Goal: Task Accomplishment & Management: Use online tool/utility

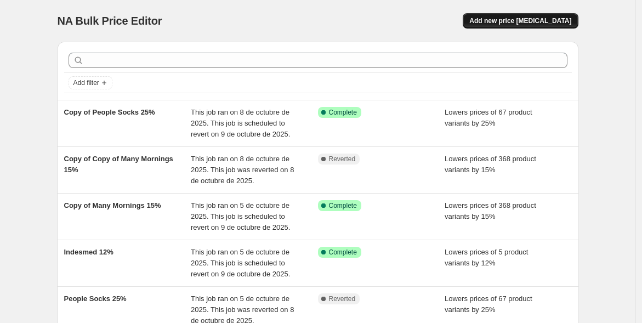
click at [528, 18] on span "Add new price [MEDICAL_DATA]" at bounding box center [521, 20] width 102 height 9
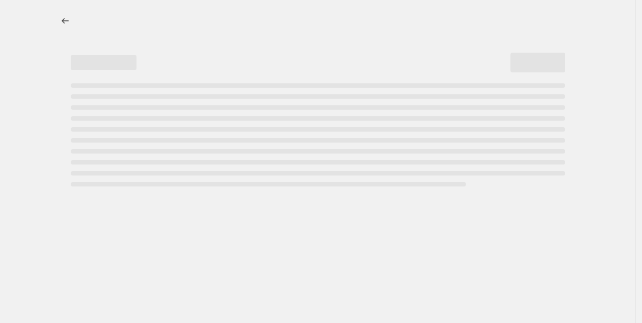
select select "percentage"
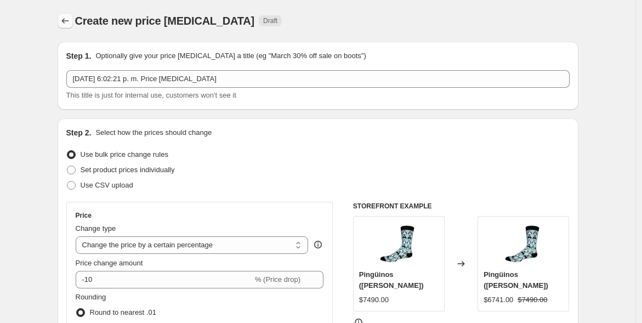
click at [64, 15] on button "Price change jobs" at bounding box center [65, 20] width 15 height 15
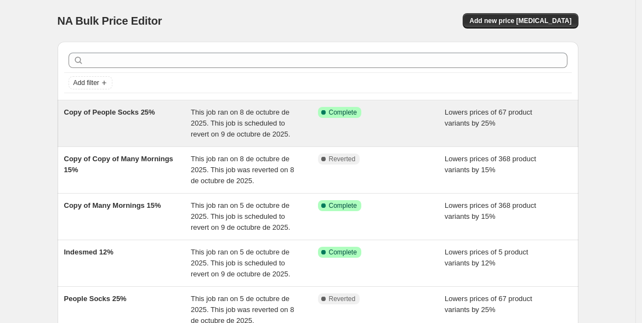
click at [89, 111] on span "Copy of People Socks 25%" at bounding box center [109, 112] width 91 height 8
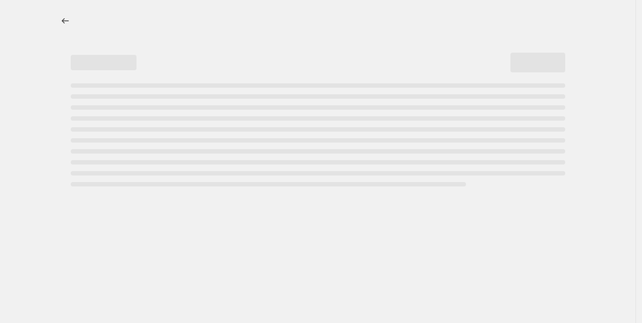
select select "percentage"
select select "vendor"
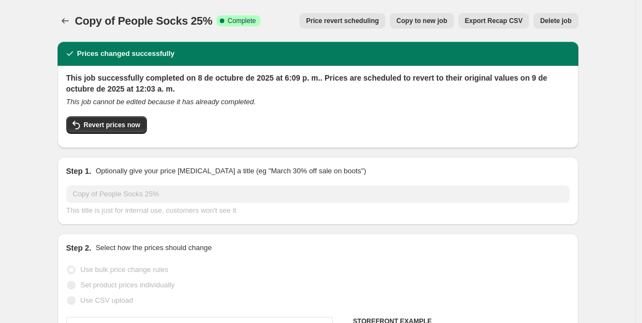
click at [418, 21] on span "Copy to new job" at bounding box center [422, 20] width 51 height 9
select select "percentage"
select select "vendor"
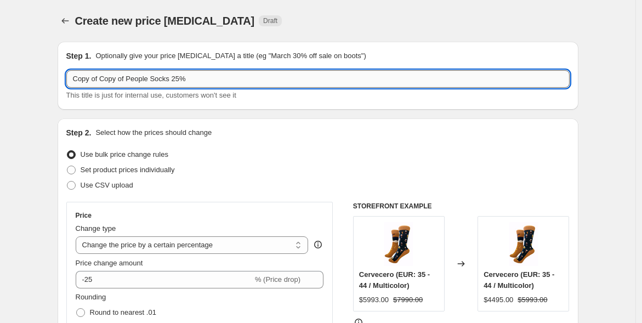
click at [190, 78] on input "Copy of Copy of People Socks 25%" at bounding box center [318, 79] width 504 height 18
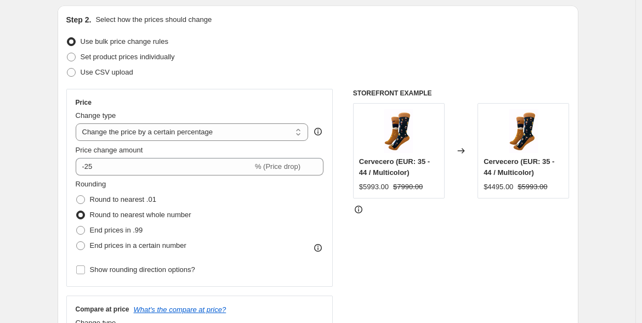
scroll to position [120, 0]
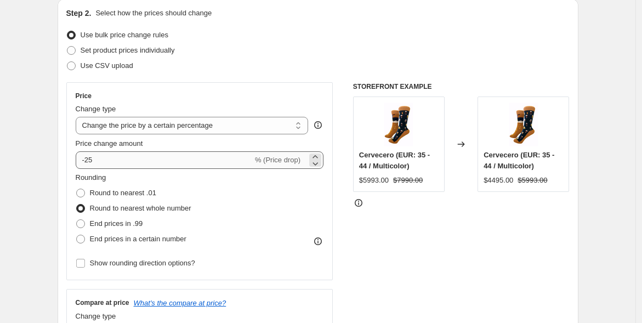
type input "Copy of Copy of People Socks 40%"
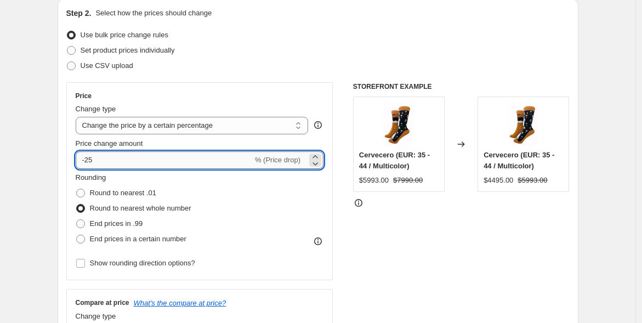
click at [96, 162] on input "-25" at bounding box center [164, 160] width 177 height 18
type input "-2"
type input "-40"
click at [421, 230] on div "STOREFRONT EXAMPLE Cervecero (EUR: 35 - 44 / Multicolor) $5993.00 $7990.00 Chan…" at bounding box center [461, 216] width 217 height 269
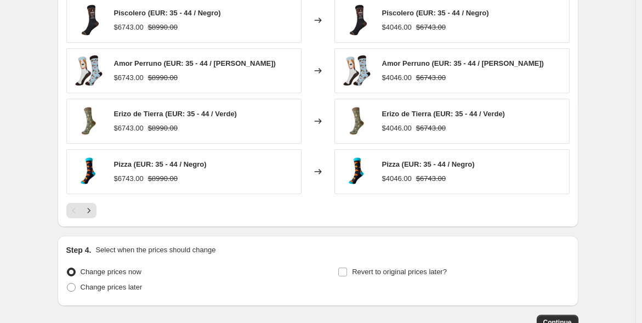
scroll to position [894, 0]
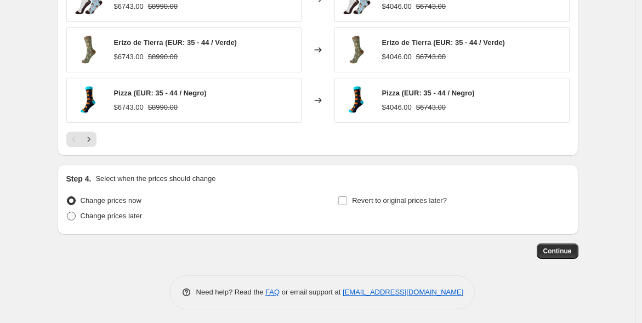
click at [72, 215] on span at bounding box center [71, 216] width 9 height 9
click at [67, 212] on input "Change prices later" at bounding box center [67, 212] width 1 height 1
radio input "true"
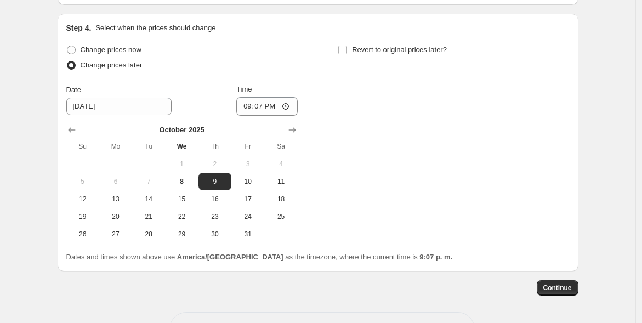
scroll to position [1051, 0]
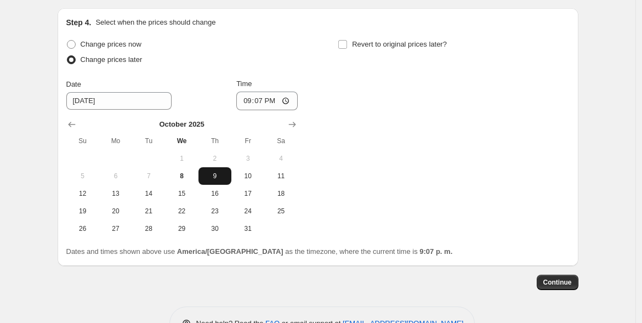
click at [211, 172] on span "9" at bounding box center [215, 176] width 24 height 9
click at [267, 96] on input "21:07" at bounding box center [266, 101] width 61 height 19
type input "08:00"
click at [346, 41] on input "Revert to original prices later?" at bounding box center [343, 44] width 9 height 9
checkbox input "true"
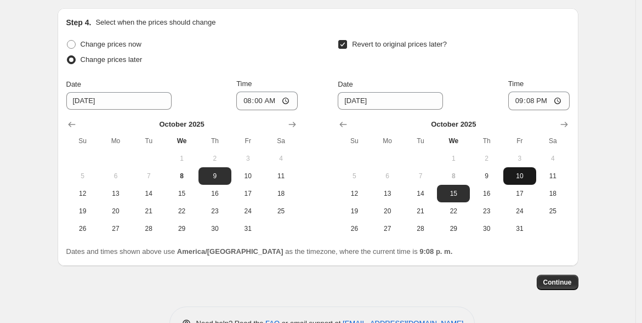
click at [518, 172] on span "10" at bounding box center [520, 176] width 24 height 9
type input "[DATE]"
click at [533, 99] on input "21:08" at bounding box center [539, 101] width 61 height 19
type input "23:59"
click at [478, 89] on div "Date [DATE] Time 23:59" at bounding box center [454, 94] width 232 height 32
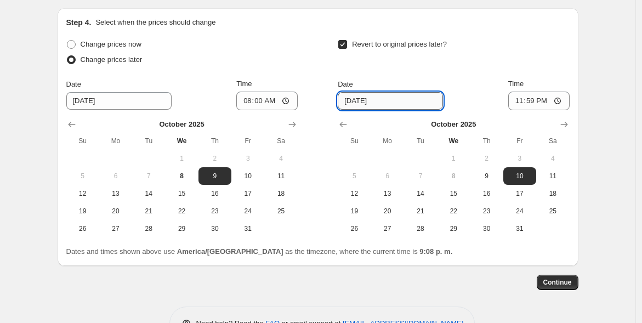
click at [355, 98] on input "[DATE]" at bounding box center [390, 101] width 105 height 18
type input "[DATE]"
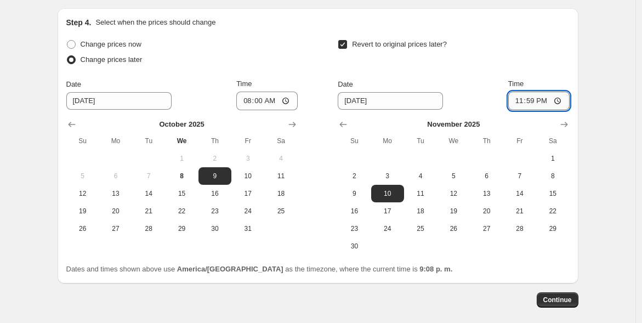
click at [535, 95] on input "23:59" at bounding box center [539, 101] width 61 height 19
type input "00:00"
click at [449, 78] on div "Date [DATE] Time 00:00" at bounding box center [454, 94] width 232 height 32
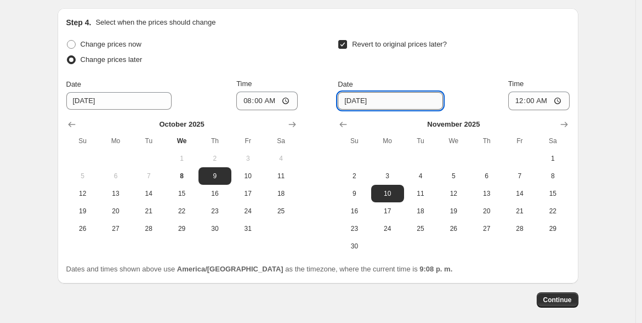
click at [369, 95] on input "[DATE]" at bounding box center [390, 101] width 105 height 18
drag, startPoint x: 357, startPoint y: 98, endPoint x: 335, endPoint y: 98, distance: 22.5
click at [335, 98] on div "Change prices now Change prices later Date [DATE] Time 08:00 [DATE] Su Mo Tu We…" at bounding box center [318, 146] width 504 height 218
type input "[DATE]"
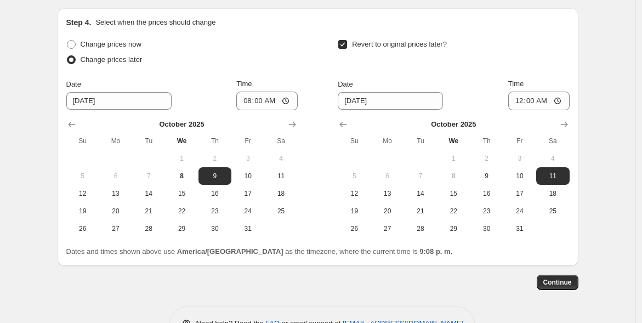
click at [465, 88] on div "Date [DATE] Time 00:00" at bounding box center [454, 94] width 232 height 32
click at [267, 96] on input "08:00" at bounding box center [266, 101] width 61 height 19
type input "06:00"
click at [321, 105] on div "Change prices now Change prices later Date [DATE] Time 06:00 [DATE] Su Mo Tu We…" at bounding box center [318, 137] width 504 height 201
click at [557, 279] on span "Continue" at bounding box center [558, 282] width 29 height 9
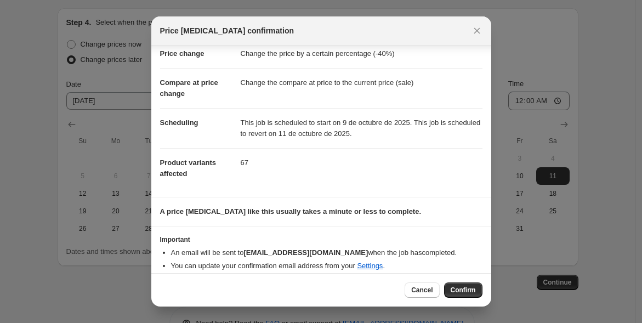
scroll to position [34, 0]
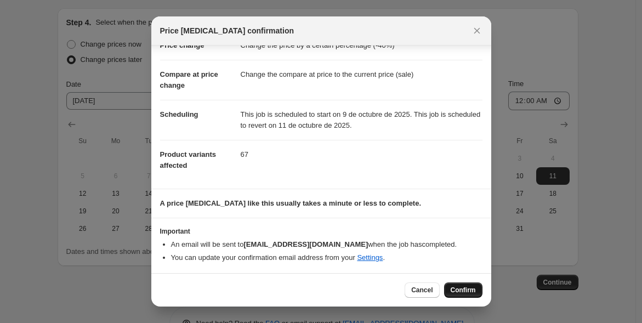
click at [453, 289] on span "Confirm" at bounding box center [463, 290] width 25 height 9
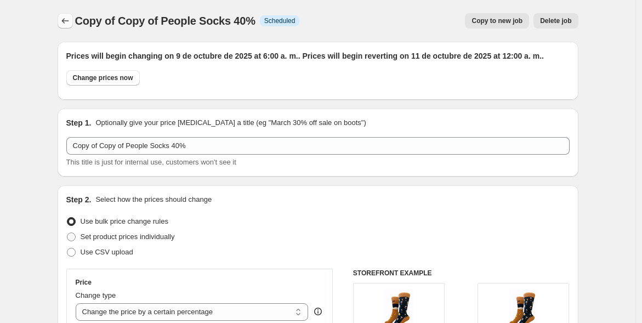
click at [65, 18] on icon "Price change jobs" at bounding box center [65, 20] width 11 height 11
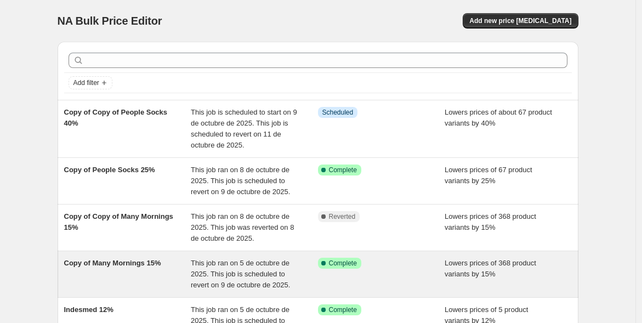
click at [150, 262] on span "Copy of Many Mornings 15%" at bounding box center [112, 263] width 97 height 8
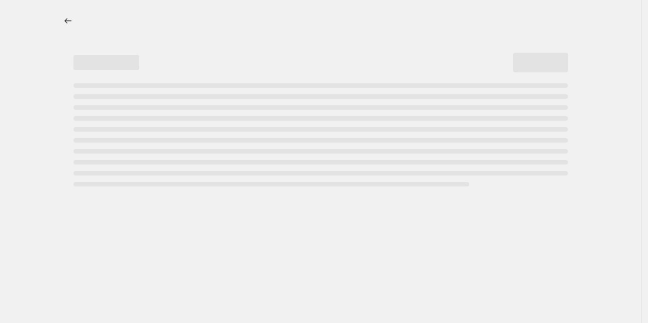
select select "percentage"
select select "vendor"
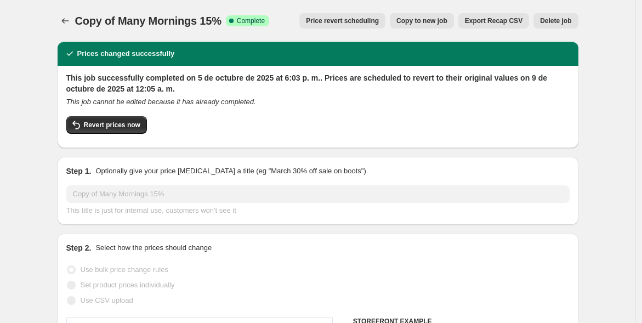
click at [429, 14] on button "Copy to new job" at bounding box center [422, 20] width 64 height 15
select select "percentage"
select select "vendor"
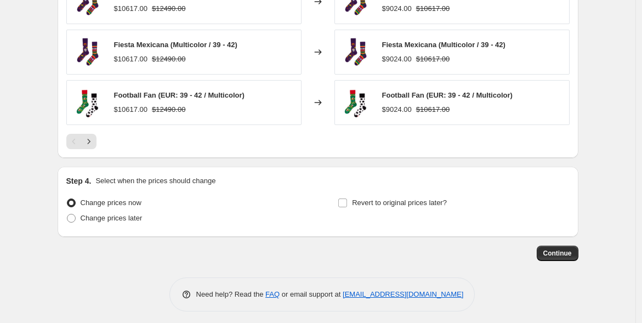
scroll to position [894, 0]
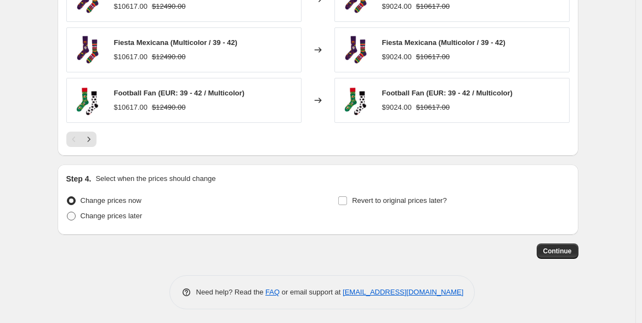
click at [111, 213] on span "Change prices later" at bounding box center [112, 216] width 62 height 8
click at [67, 212] on input "Change prices later" at bounding box center [67, 212] width 1 height 1
radio input "true"
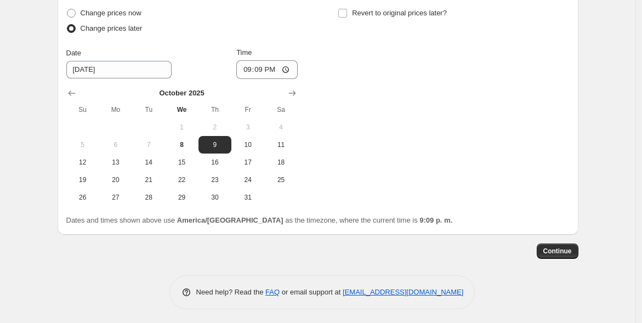
scroll to position [1080, 0]
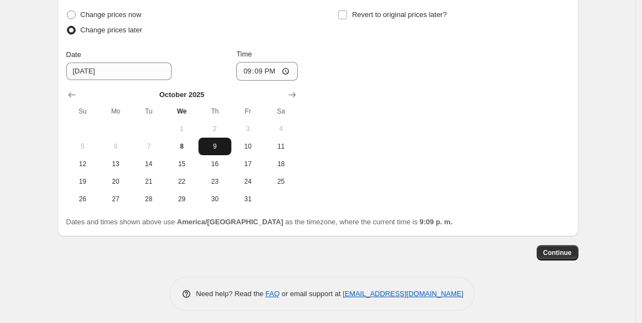
click at [215, 148] on span "9" at bounding box center [215, 146] width 24 height 9
click at [264, 71] on input "21:09" at bounding box center [266, 71] width 61 height 19
type input "06:00"
click at [346, 13] on input "Revert to original prices later?" at bounding box center [343, 14] width 9 height 9
checkbox input "true"
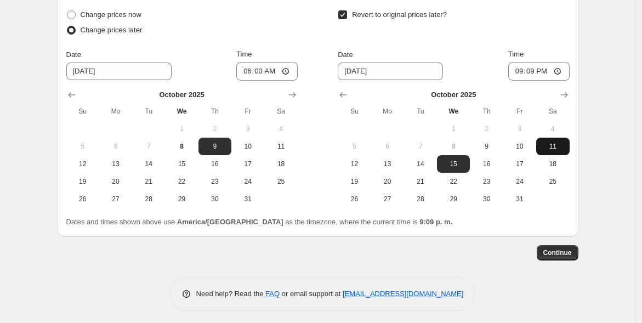
click at [555, 142] on span "11" at bounding box center [553, 146] width 24 height 9
type input "[DATE]"
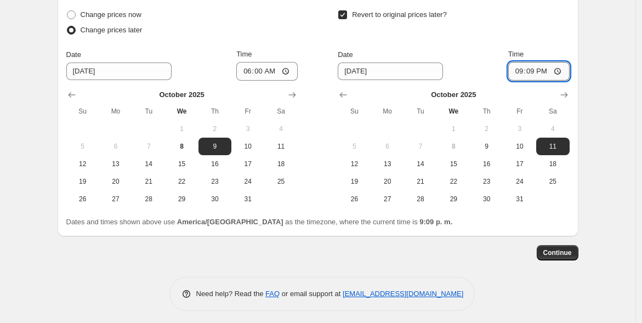
click at [535, 69] on input "21:09" at bounding box center [539, 71] width 61 height 19
type input "00:01"
click at [559, 252] on span "Continue" at bounding box center [558, 253] width 29 height 9
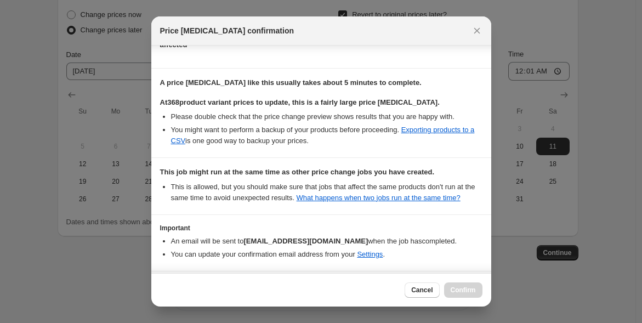
scroll to position [195, 0]
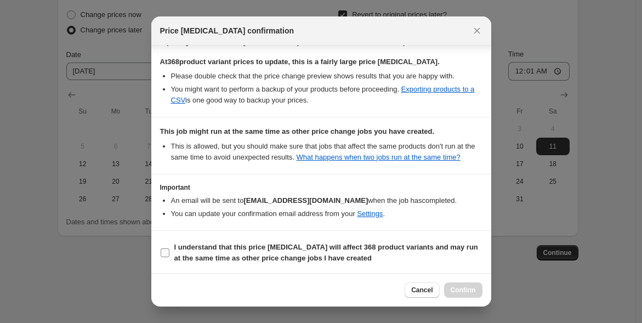
click at [165, 252] on input "I understand that this price [MEDICAL_DATA] will affect 368 product variants an…" at bounding box center [165, 253] width 9 height 9
checkbox input "true"
click at [460, 286] on span "Confirm" at bounding box center [463, 290] width 25 height 9
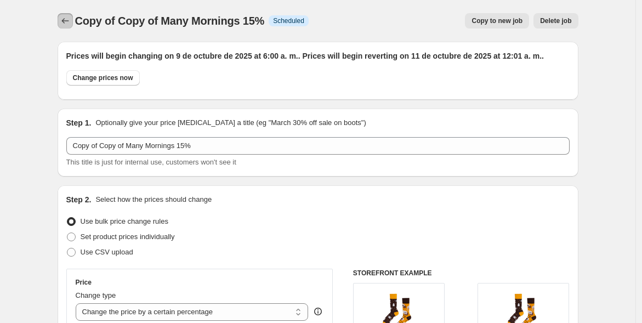
click at [61, 18] on button "Price change jobs" at bounding box center [65, 20] width 15 height 15
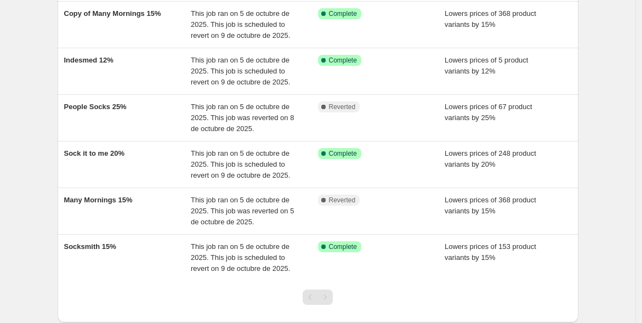
scroll to position [308, 0]
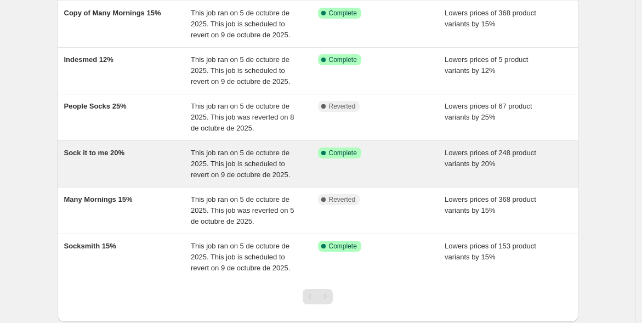
click at [86, 152] on span "Sock it to me 20%" at bounding box center [94, 153] width 61 height 8
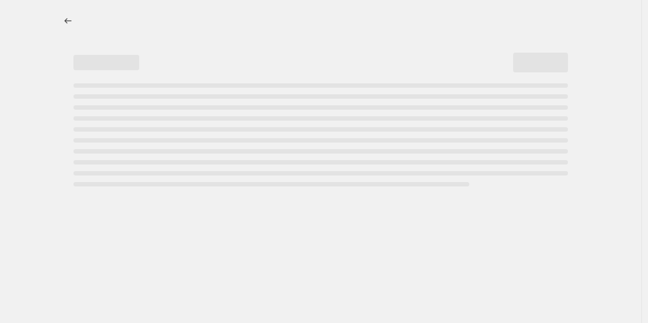
select select "percentage"
select select "vendor"
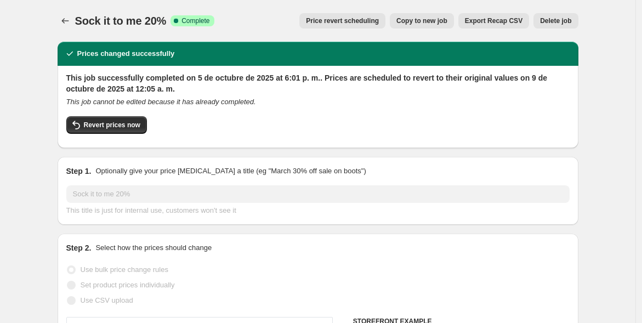
click at [432, 22] on span "Copy to new job" at bounding box center [422, 20] width 51 height 9
select select "percentage"
select select "vendor"
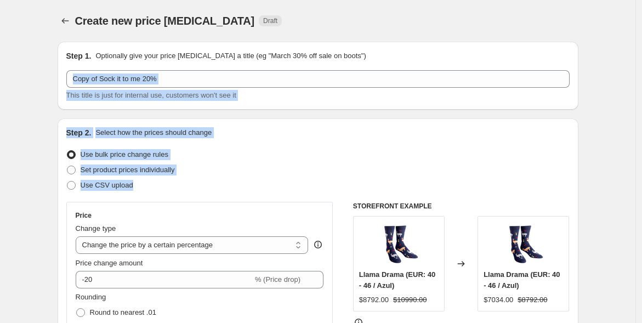
drag, startPoint x: 641, startPoint y: 72, endPoint x: 648, endPoint y: 182, distance: 110.5
click at [642, 182] on html "Home Settings Plans Skip to content Create new price [MEDICAL_DATA]. This page …" at bounding box center [321, 161] width 642 height 323
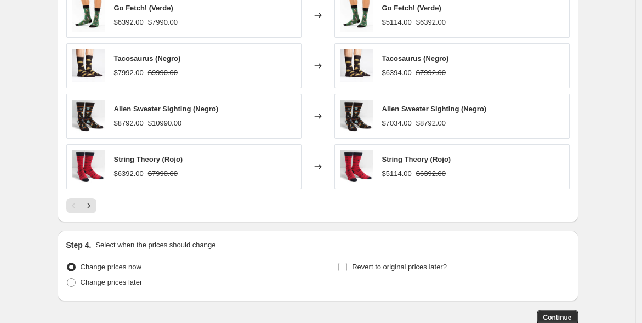
scroll to position [894, 0]
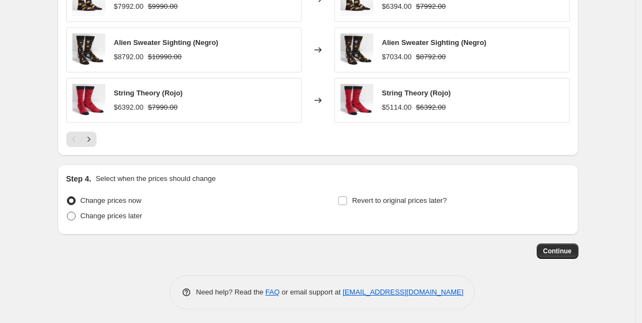
click at [111, 212] on span "Change prices later" at bounding box center [112, 216] width 62 height 8
click at [67, 212] on input "Change prices later" at bounding box center [67, 212] width 1 height 1
radio input "true"
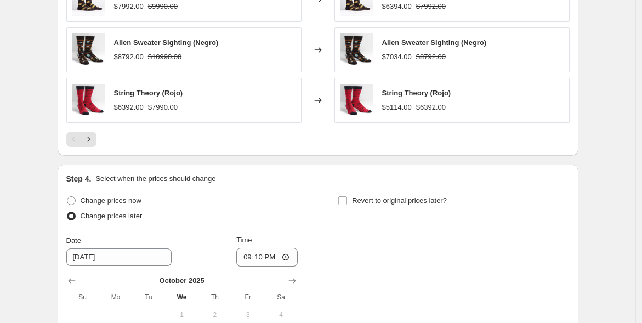
scroll to position [1082, 0]
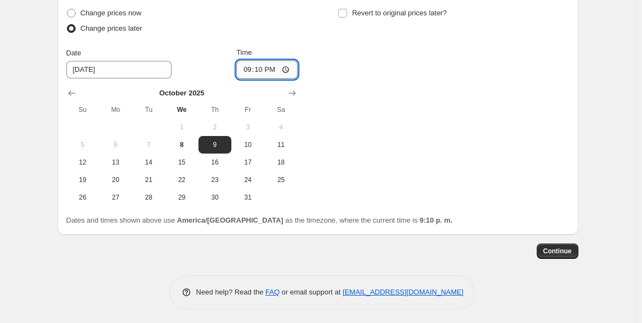
click at [264, 69] on input "21:10" at bounding box center [266, 69] width 61 height 19
type input "06:00"
click at [369, 93] on div "Change prices now Change prices later Date [DATE] Time 06:00 [DATE] Su Mo Tu We…" at bounding box center [318, 105] width 504 height 201
click at [346, 10] on input "Revert to original prices later?" at bounding box center [343, 13] width 9 height 9
checkbox input "true"
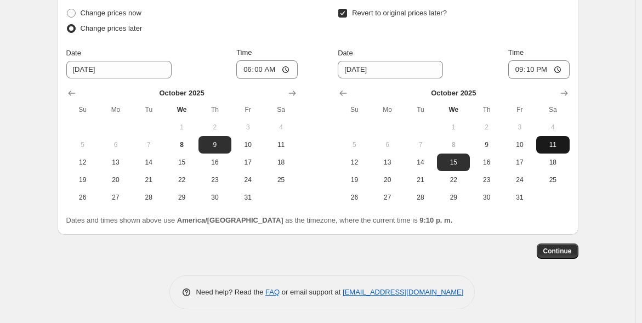
click at [549, 140] on span "11" at bounding box center [553, 144] width 24 height 9
type input "[DATE]"
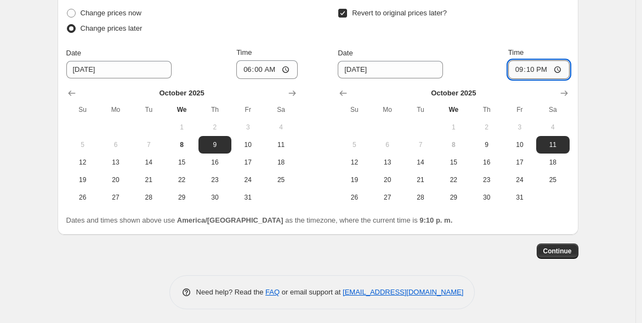
click at [533, 67] on input "21:10" at bounding box center [539, 69] width 61 height 19
type input "00:02"
click at [560, 247] on span "Continue" at bounding box center [558, 251] width 29 height 9
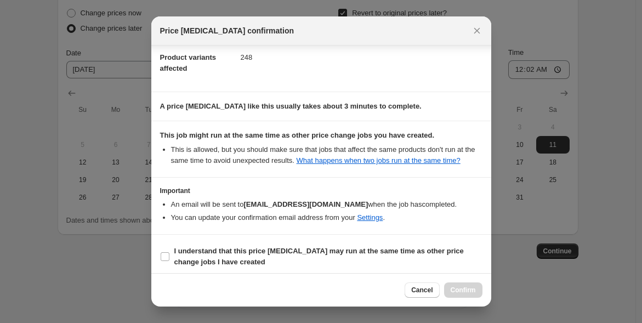
scroll to position [134, 0]
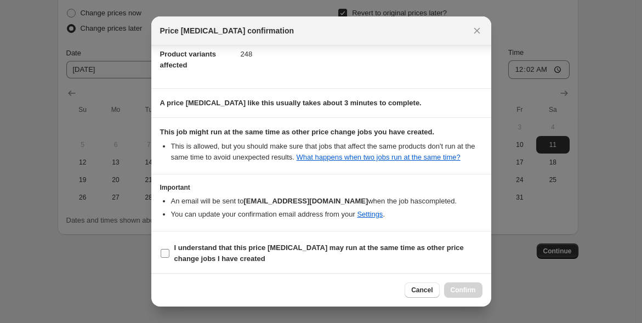
click at [165, 251] on input "I understand that this price [MEDICAL_DATA] may run at the same time as other p…" at bounding box center [165, 253] width 9 height 9
checkbox input "true"
click at [456, 292] on span "Confirm" at bounding box center [463, 290] width 25 height 9
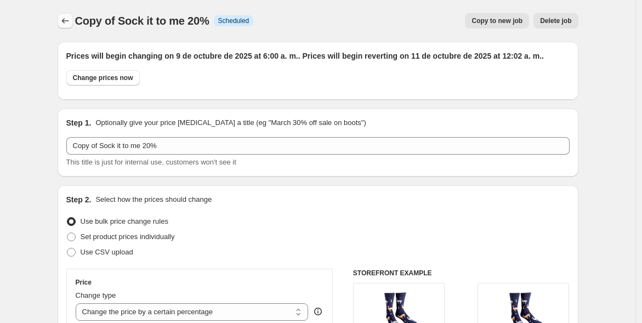
click at [71, 24] on icon "Price change jobs" at bounding box center [65, 20] width 11 height 11
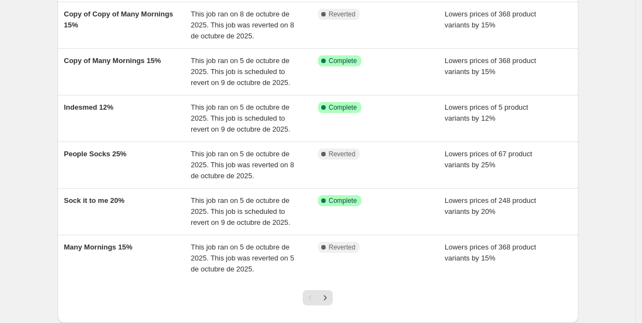
scroll to position [319, 0]
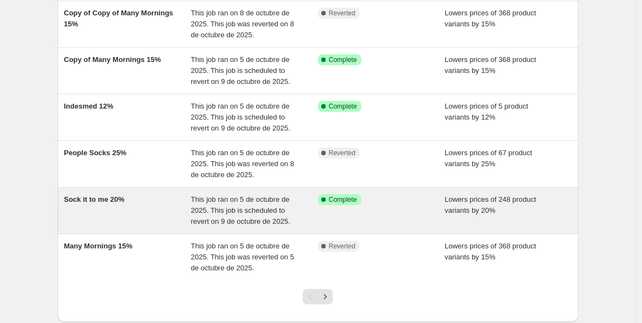
click at [75, 196] on span "Sock it to me 20%" at bounding box center [94, 199] width 61 height 8
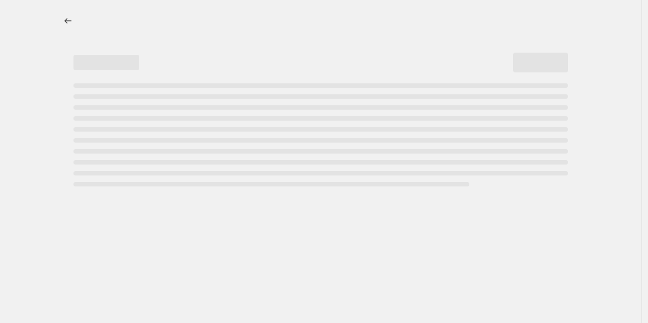
select select "percentage"
select select "vendor"
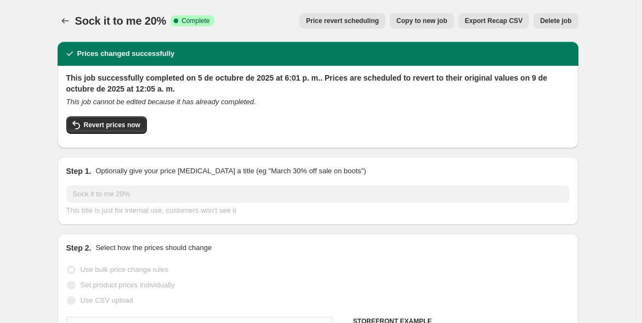
click at [429, 21] on span "Copy to new job" at bounding box center [422, 20] width 51 height 9
select select "percentage"
select select "vendor"
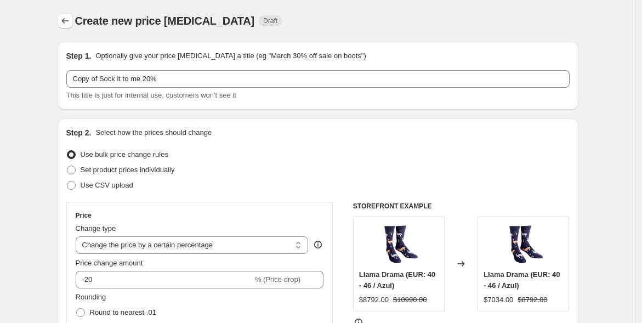
click at [66, 15] on button "Price change jobs" at bounding box center [65, 20] width 15 height 15
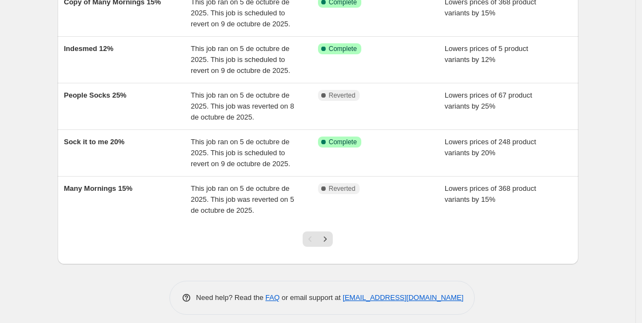
scroll to position [382, 0]
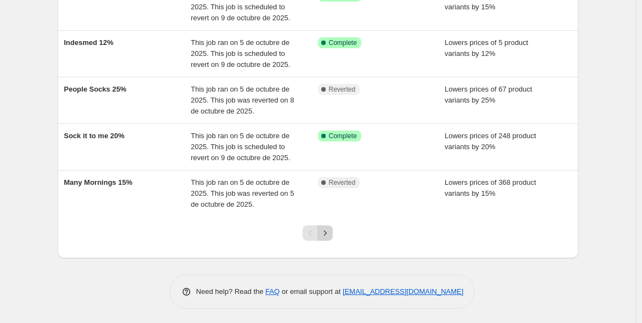
click at [327, 230] on icon "Next" at bounding box center [325, 232] width 3 height 5
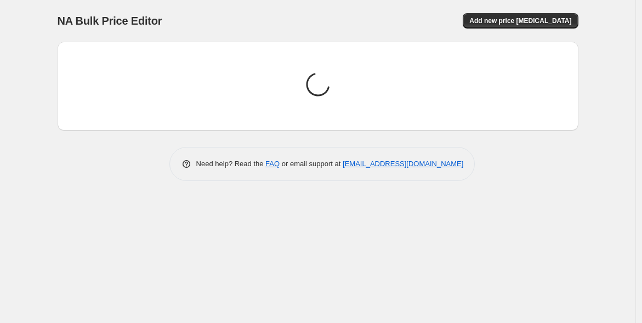
scroll to position [0, 0]
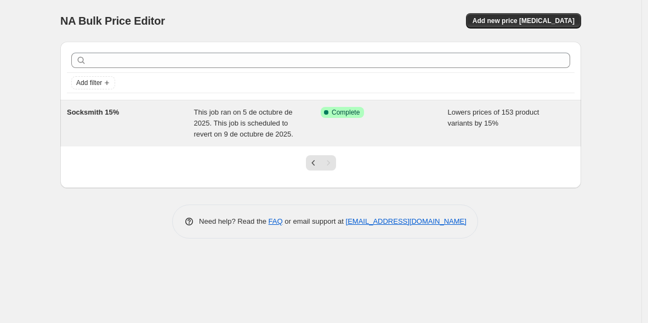
click at [138, 125] on div "Socksmith 15%" at bounding box center [130, 123] width 127 height 33
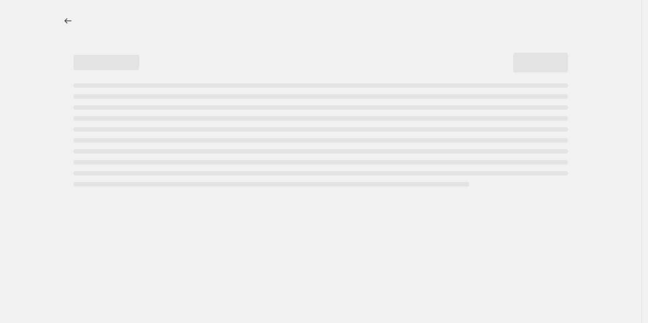
select select "percentage"
select select "vendor"
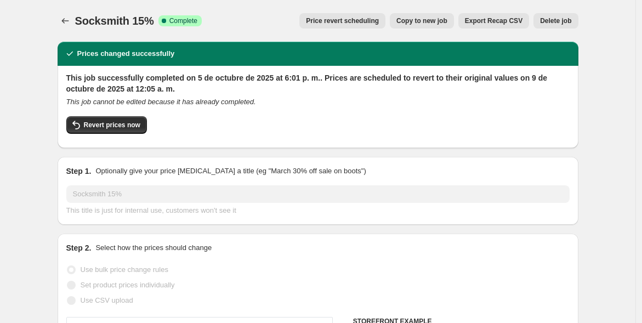
click at [420, 18] on span "Copy to new job" at bounding box center [422, 20] width 51 height 9
select select "percentage"
select select "vendor"
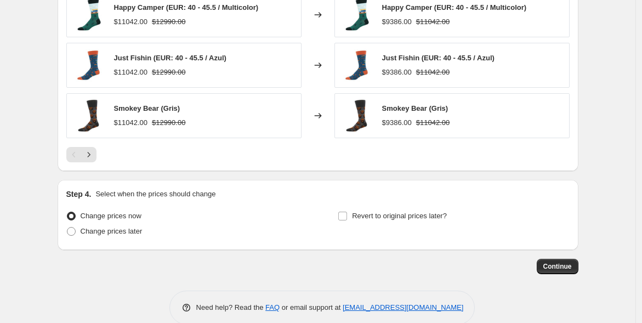
scroll to position [894, 0]
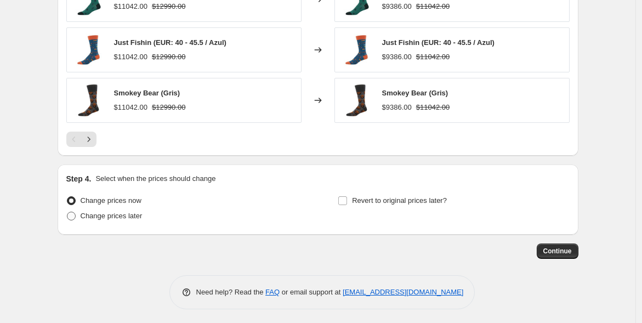
click at [117, 215] on span "Change prices later" at bounding box center [112, 216] width 62 height 8
click at [67, 212] on input "Change prices later" at bounding box center [67, 212] width 1 height 1
radio input "true"
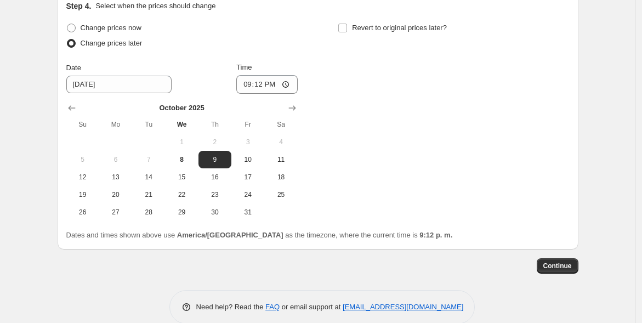
scroll to position [1082, 0]
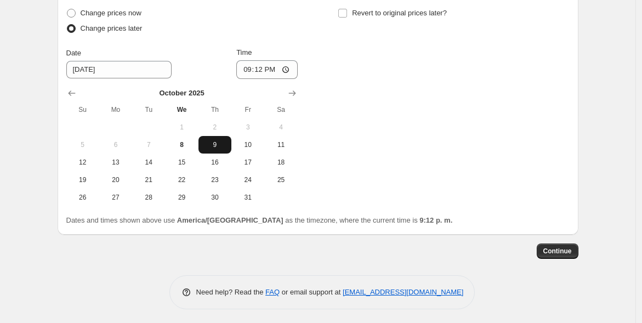
click at [218, 143] on span "9" at bounding box center [215, 144] width 24 height 9
click at [260, 67] on input "21:12" at bounding box center [266, 69] width 61 height 19
type input "09:12"
click at [262, 67] on input "Time" at bounding box center [266, 69] width 61 height 19
type input "06:00"
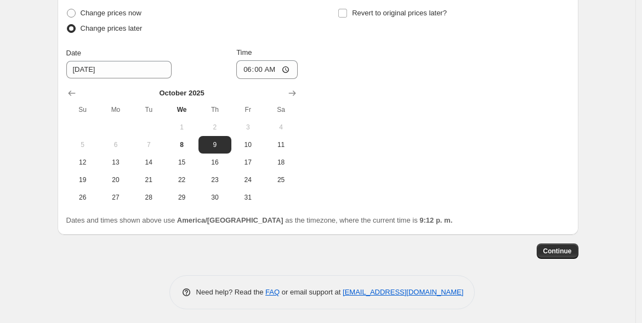
click at [373, 70] on div "Change prices now Change prices later Date [DATE] Time 06:00 [DATE] Su Mo Tu We…" at bounding box center [318, 105] width 504 height 201
click at [345, 9] on input "Revert to original prices later?" at bounding box center [343, 13] width 9 height 9
checkbox input "true"
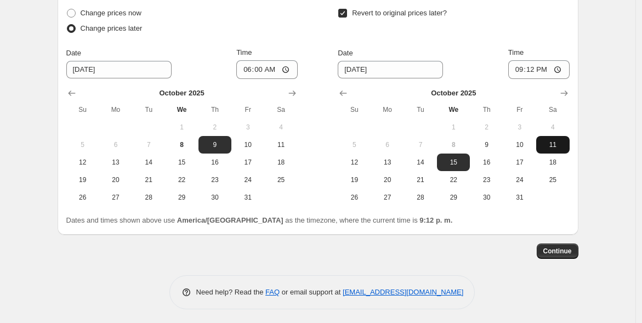
click at [552, 146] on span "11" at bounding box center [553, 144] width 24 height 9
type input "[DATE]"
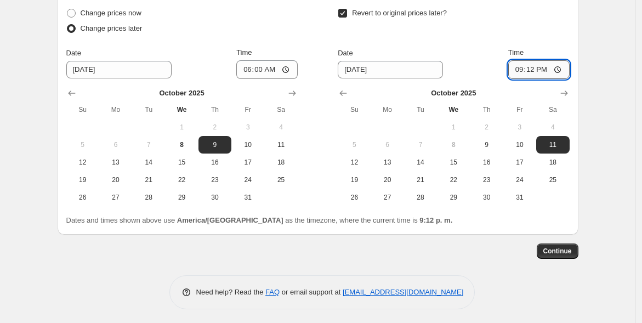
click at [534, 71] on input "21:12" at bounding box center [539, 69] width 61 height 19
type input "00:02"
click at [561, 247] on span "Continue" at bounding box center [558, 251] width 29 height 9
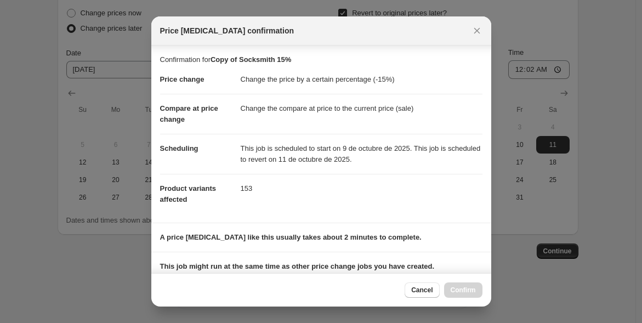
scroll to position [134, 0]
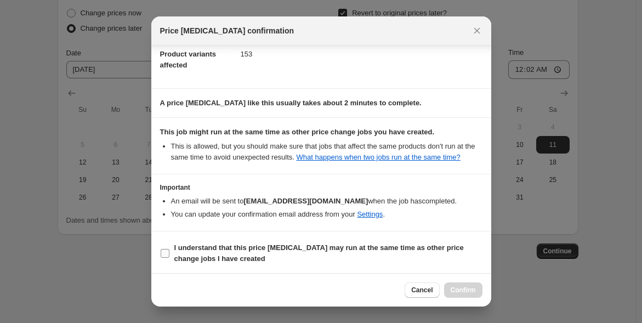
click at [163, 252] on input "I understand that this price [MEDICAL_DATA] may run at the same time as other p…" at bounding box center [165, 253] width 9 height 9
checkbox input "true"
click at [458, 294] on span "Confirm" at bounding box center [463, 290] width 25 height 9
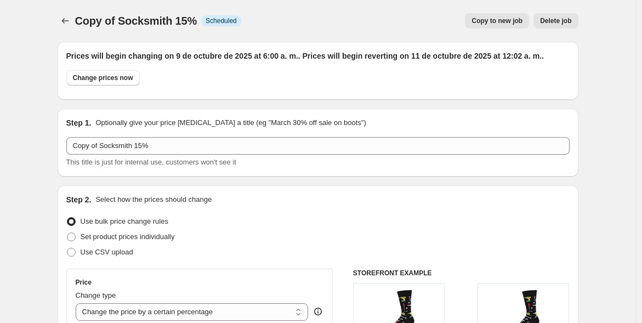
scroll to position [1082, 0]
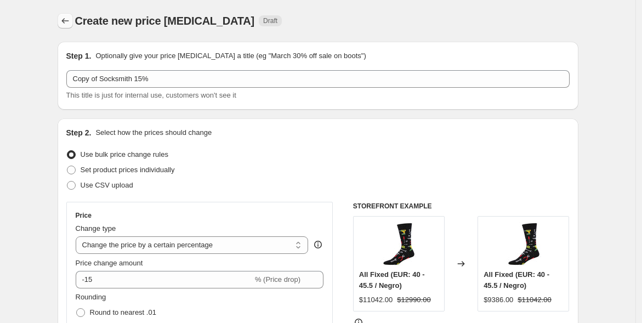
click at [69, 22] on icon "Price change jobs" at bounding box center [65, 20] width 11 height 11
